Goal: Task Accomplishment & Management: Manage account settings

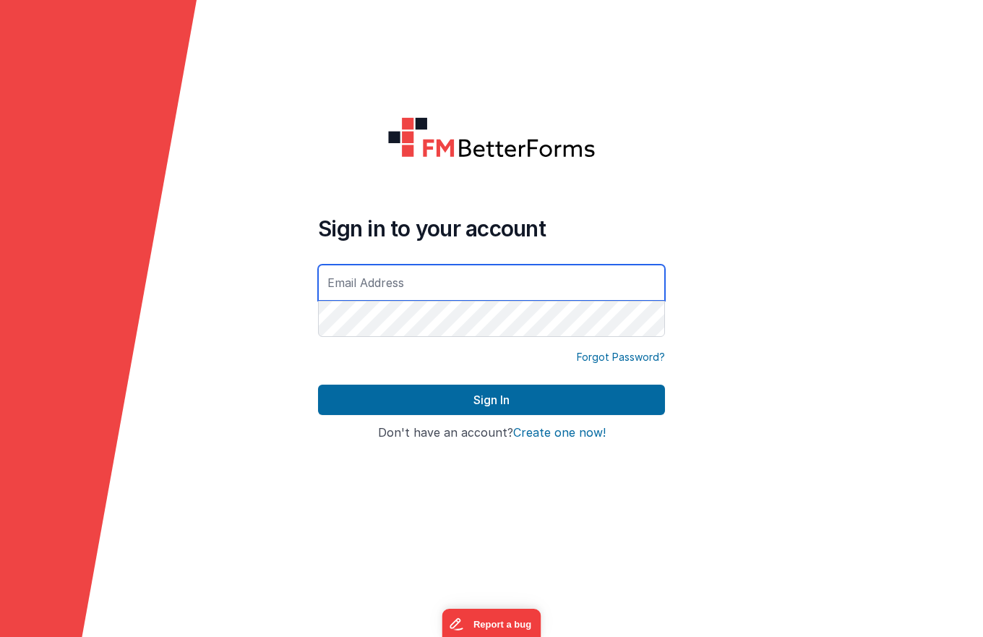
type input "[DOMAIN_NAME][EMAIL_ADDRESS][DOMAIN_NAME]"
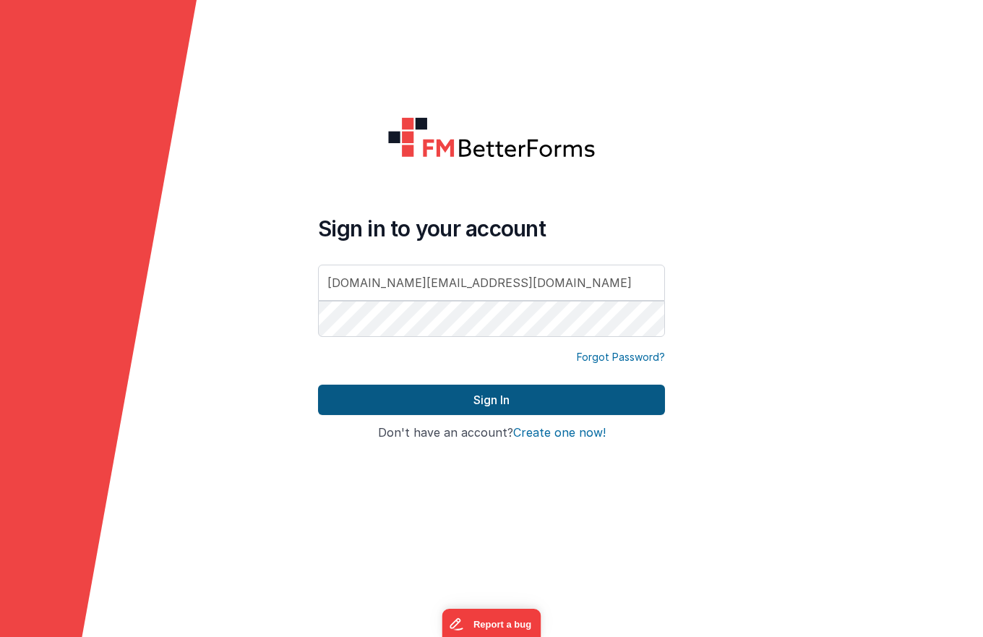
click at [476, 396] on button "Sign In" at bounding box center [491, 399] width 347 height 30
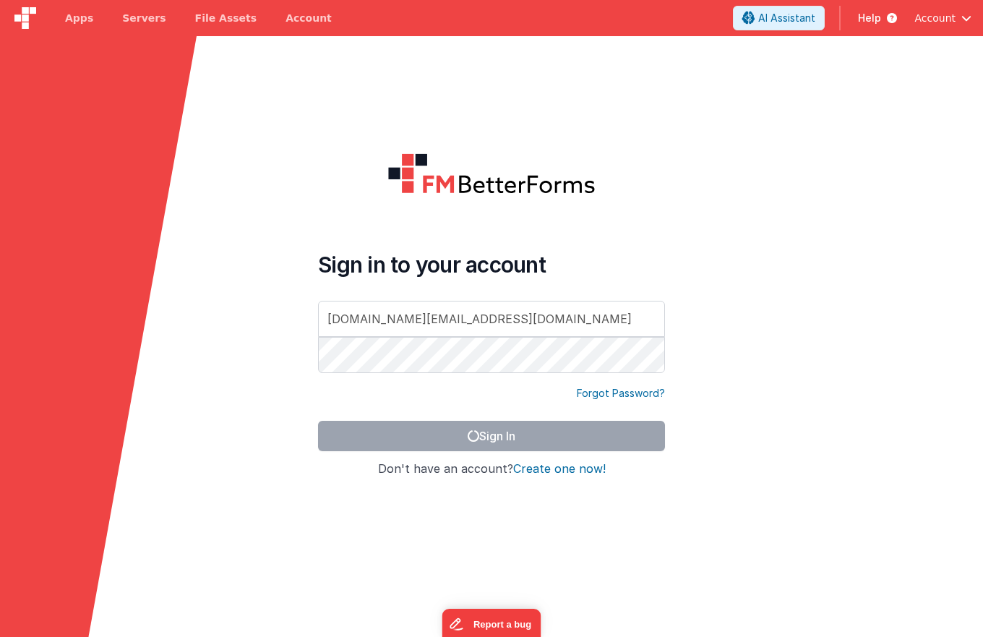
click at [968, 14] on span "button" at bounding box center [966, 18] width 10 height 10
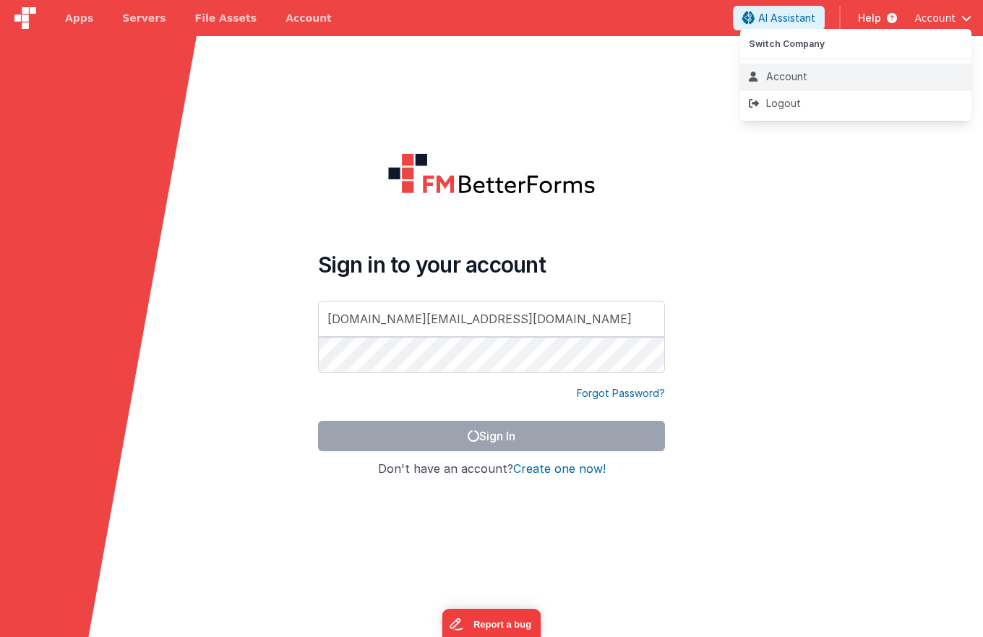
click at [781, 77] on div "Account" at bounding box center [856, 76] width 214 height 14
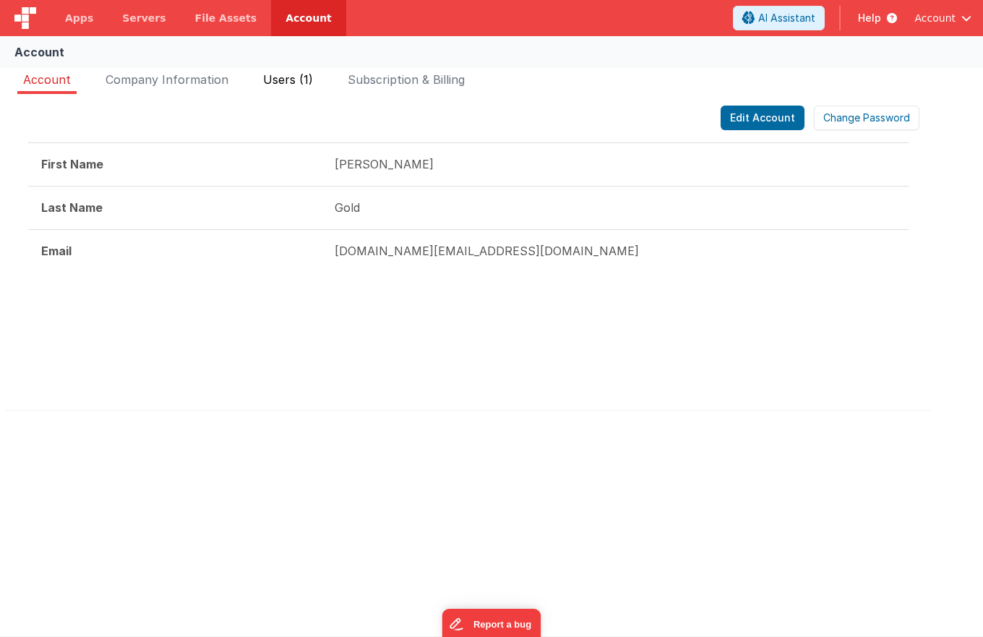
click at [272, 77] on span "Users (1)" at bounding box center [288, 79] width 50 height 14
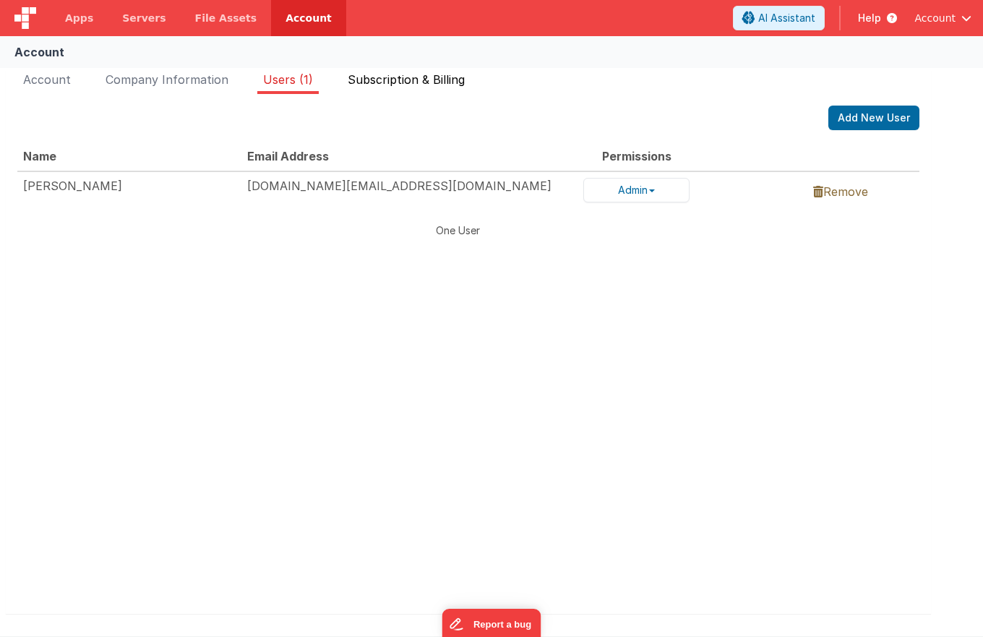
click at [380, 83] on span "Subscription & Billing" at bounding box center [406, 79] width 117 height 14
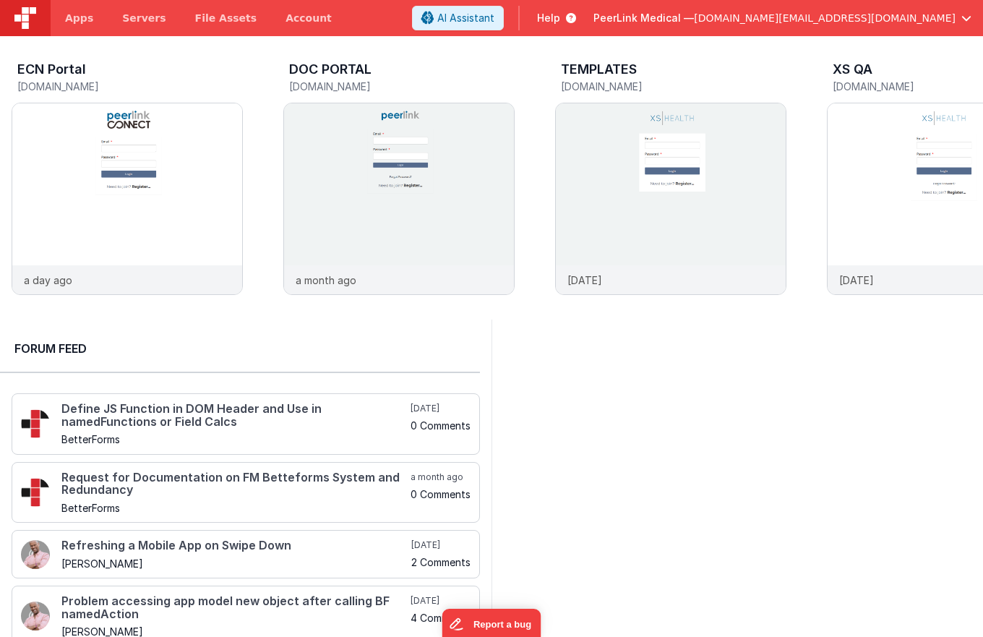
click at [897, 16] on span "[DOMAIN_NAME][EMAIL_ADDRESS][DOMAIN_NAME]" at bounding box center [825, 18] width 262 height 14
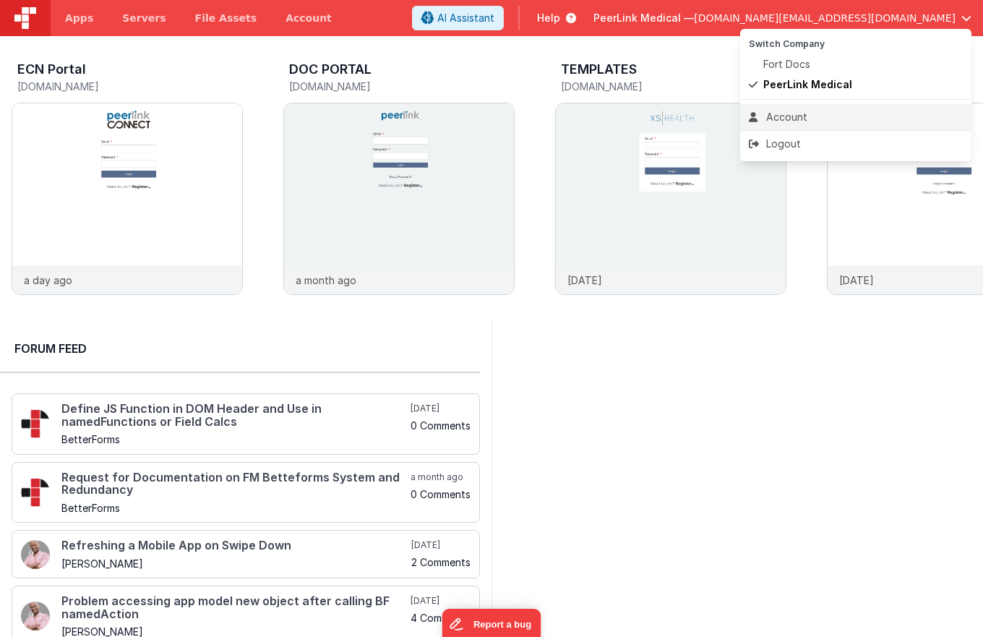
click at [804, 113] on div "Account" at bounding box center [856, 117] width 214 height 14
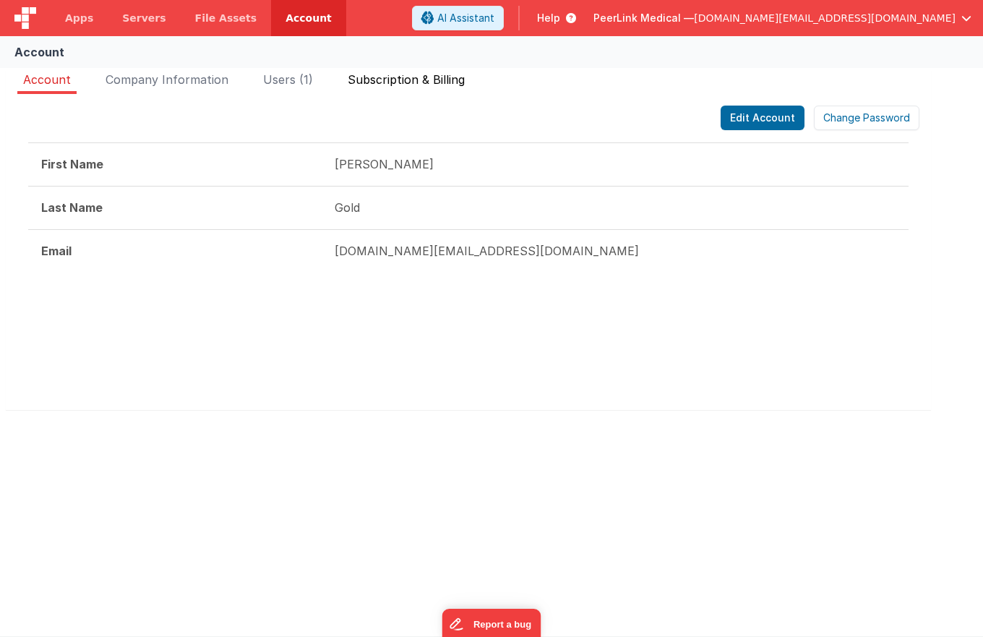
click at [381, 79] on span "Subscription & Billing" at bounding box center [406, 79] width 117 height 14
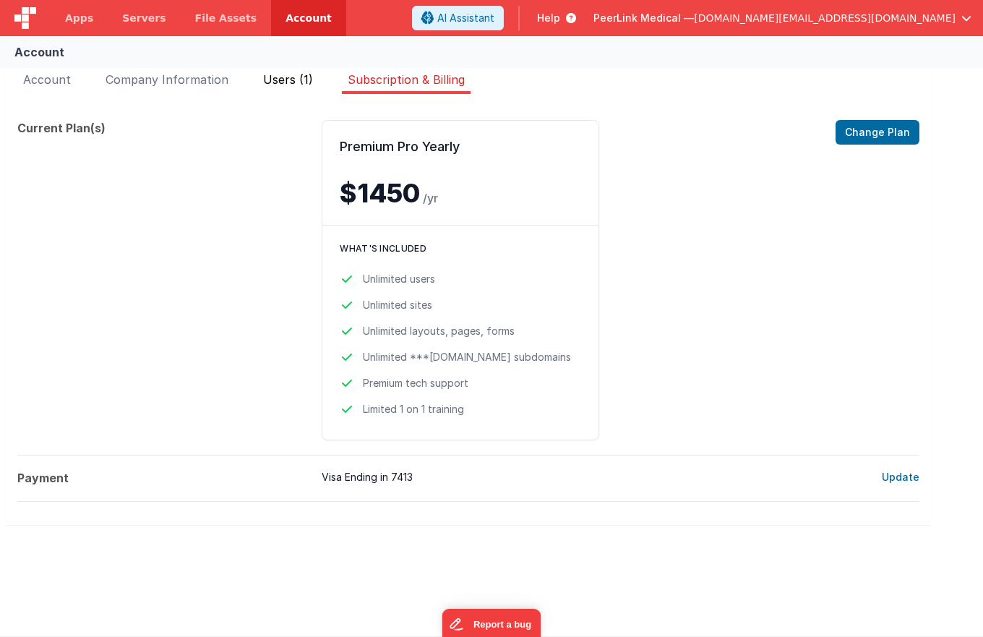
click at [297, 81] on span "Users (1)" at bounding box center [288, 79] width 50 height 14
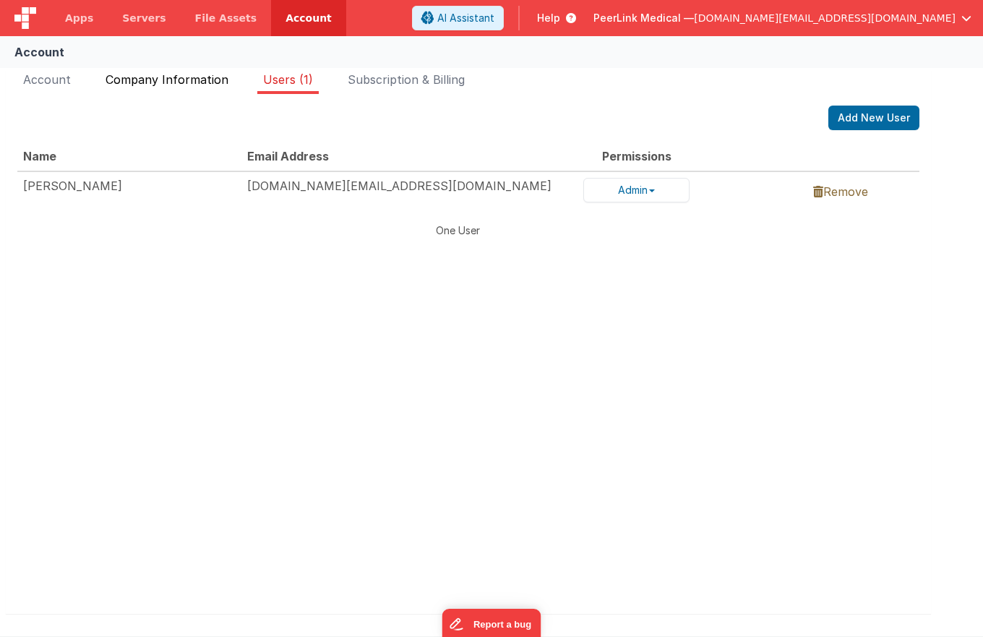
click at [166, 78] on span "Company Information" at bounding box center [167, 79] width 123 height 14
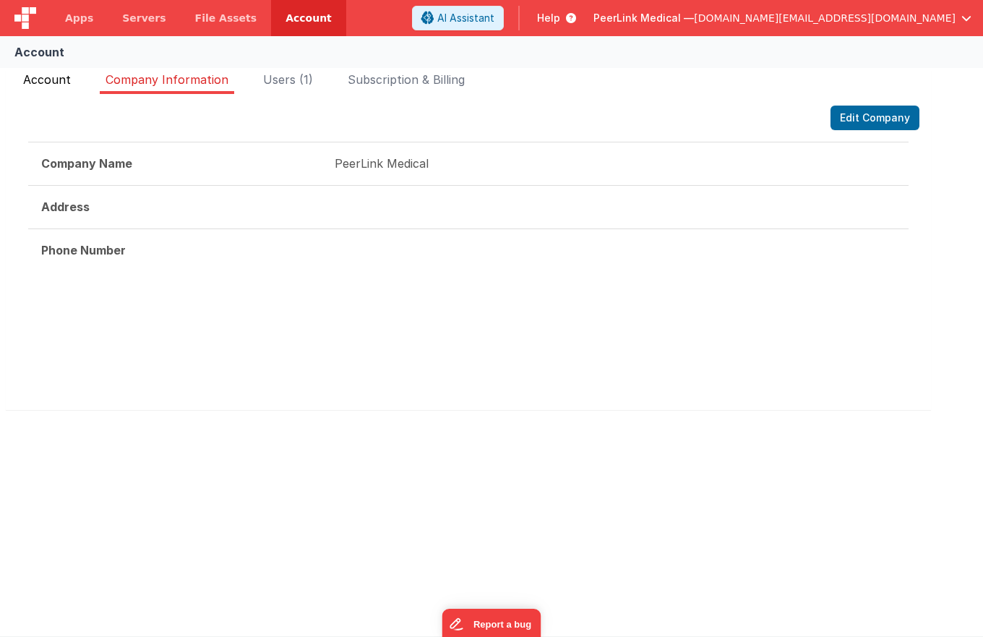
click at [38, 80] on span "Account" at bounding box center [47, 79] width 48 height 14
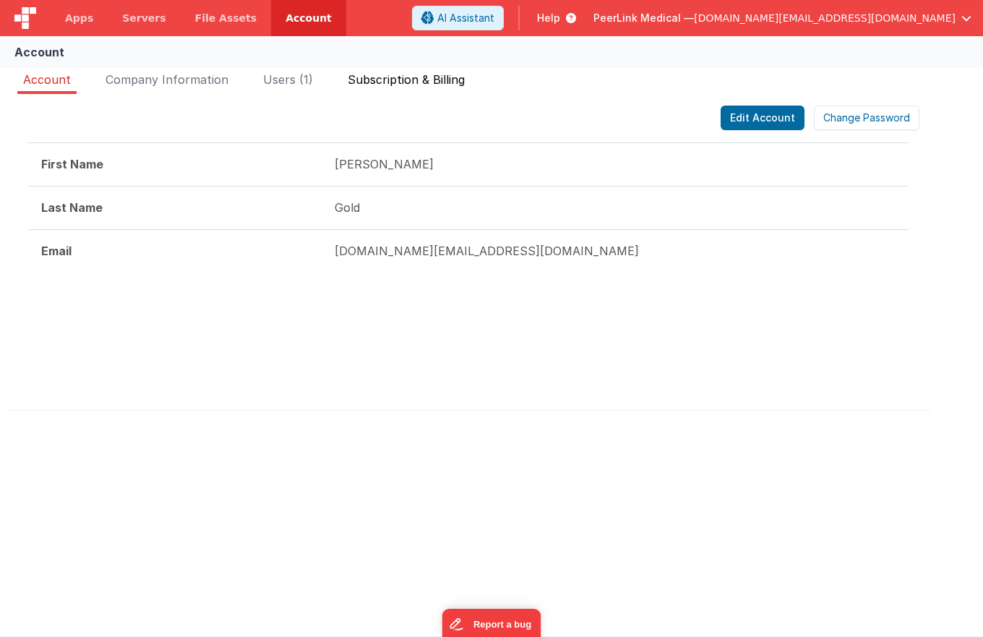
click at [391, 86] on span "Subscription & Billing" at bounding box center [406, 79] width 117 height 14
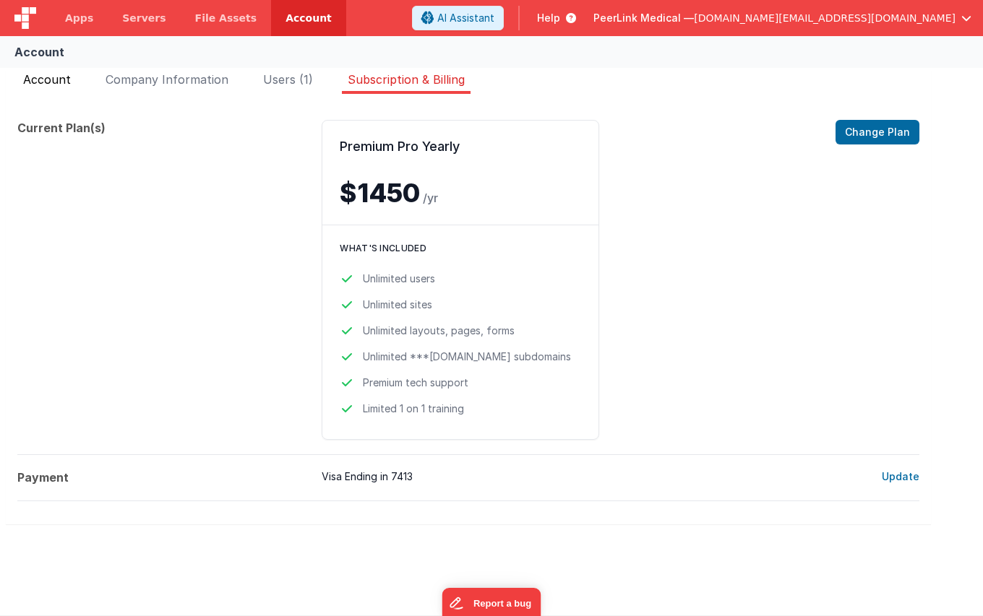
click at [38, 80] on span "Account" at bounding box center [47, 79] width 48 height 14
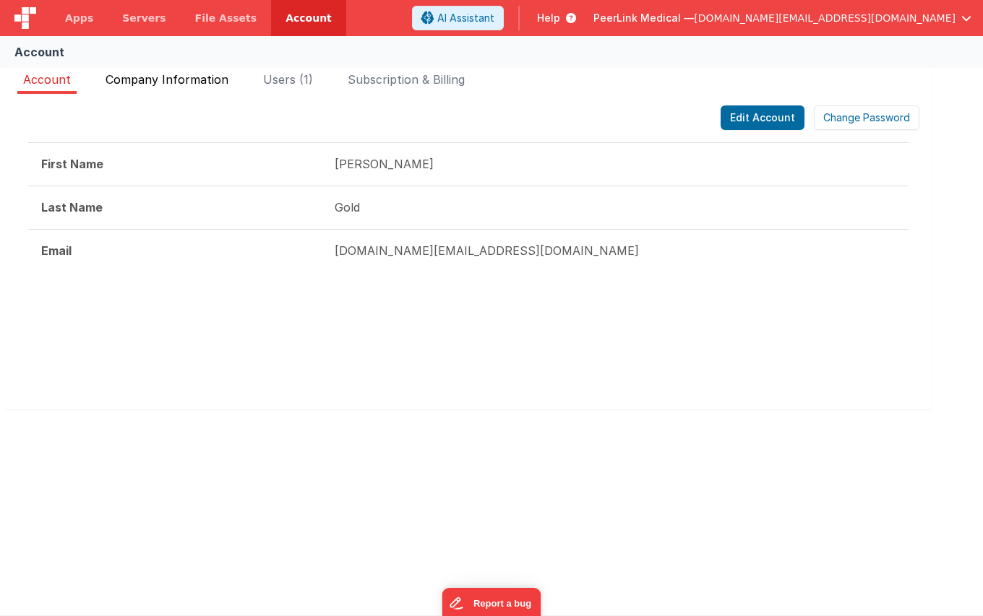
click at [119, 78] on span "Company Information" at bounding box center [167, 79] width 123 height 14
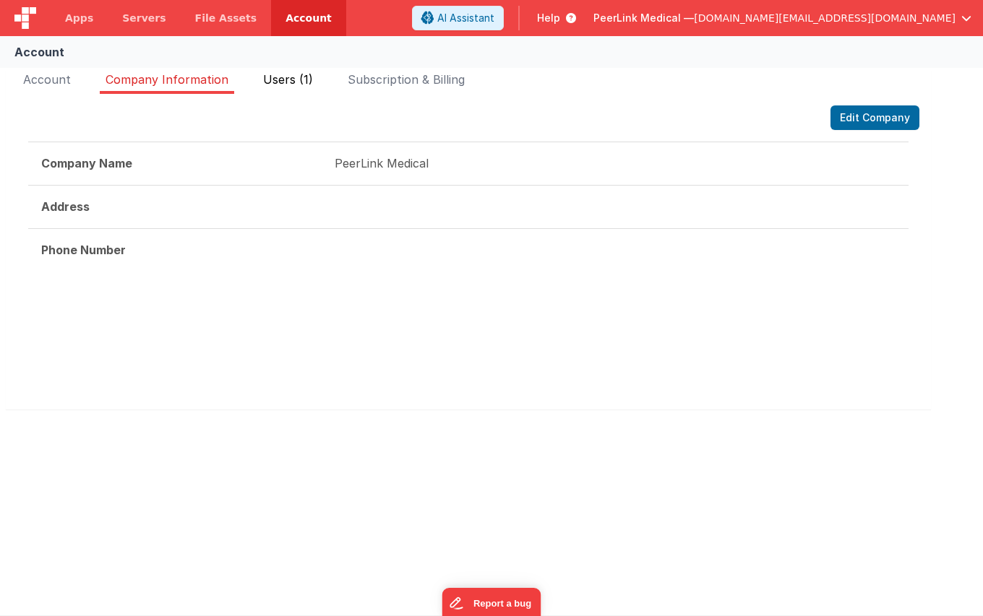
click at [306, 74] on span "Users (1)" at bounding box center [288, 79] width 50 height 14
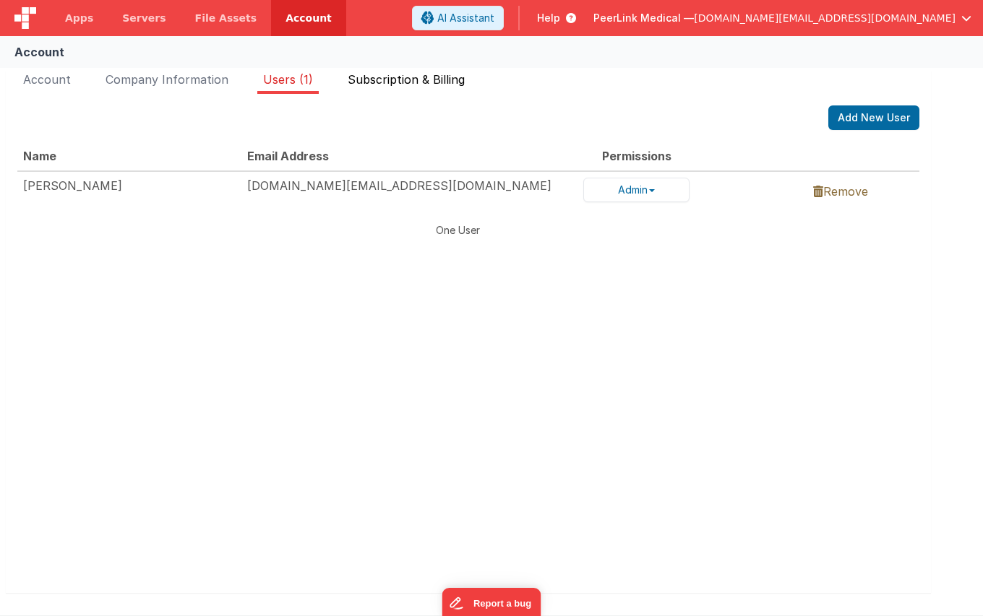
click at [393, 83] on span "Subscription & Billing" at bounding box center [406, 79] width 117 height 14
